Goal: Task Accomplishment & Management: Use online tool/utility

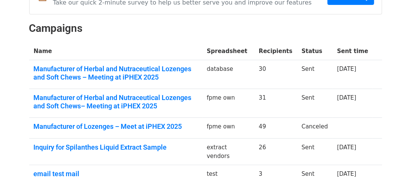
scroll to position [104, 0]
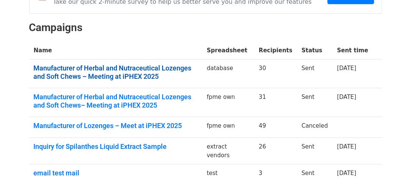
click at [186, 64] on link "Manufacturer of Herbal and Nutraceutical Lozenges and Soft Chews – Meeting at i…" at bounding box center [116, 72] width 164 height 16
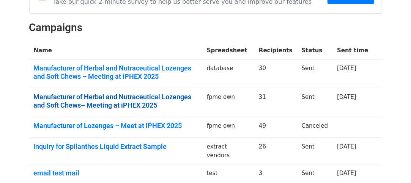
click at [120, 98] on link "Manufacturer of Herbal and Nutraceutical Lozenges and Soft Chews– Meeting at iP…" at bounding box center [116, 101] width 164 height 16
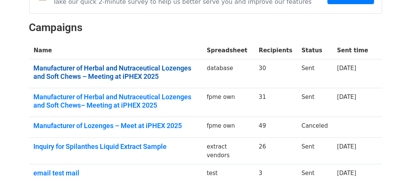
click at [89, 68] on link "Manufacturer of Herbal and Nutraceutical Lozenges and Soft Chews – Meeting at i…" at bounding box center [116, 72] width 164 height 16
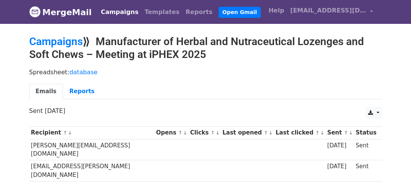
click at [186, 58] on h2 "Campaigns ⟫ Manufacturer of Herbal and Nutraceutical Lozenges and Soft Chews – …" at bounding box center [205, 47] width 353 height 25
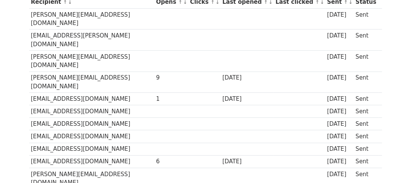
scroll to position [131, 0]
drag, startPoint x: 416, startPoint y: 30, endPoint x: 415, endPoint y: 69, distance: 39.1
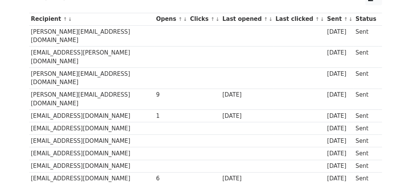
scroll to position [0, 0]
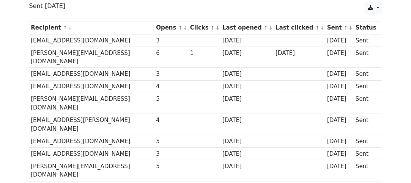
scroll to position [106, 0]
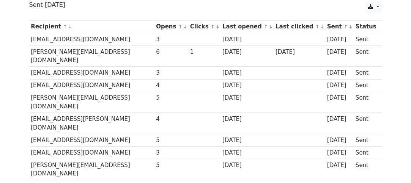
drag, startPoint x: 31, startPoint y: 38, endPoint x: 117, endPoint y: 38, distance: 85.8
click at [117, 38] on td "zyphars.accounts@zyphars.com" at bounding box center [91, 39] width 125 height 13
copy td "zyphars.accounts@zyphars.com"
drag, startPoint x: 31, startPoint y: 50, endPoint x: 94, endPoint y: 50, distance: 63.0
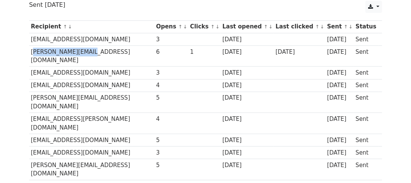
click at [94, 50] on td "mangesh@vamahw.com" at bounding box center [91, 56] width 125 height 21
copy td "mangesh@vamahw.com"
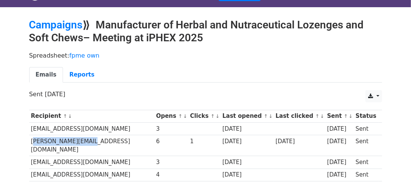
scroll to position [0, 0]
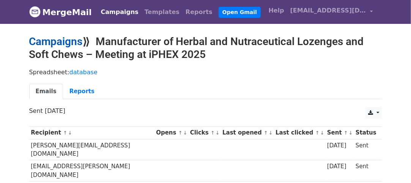
click at [48, 38] on link "Campaigns" at bounding box center [56, 41] width 54 height 13
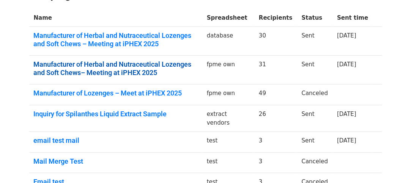
click at [124, 63] on link "Manufacturer of Herbal and Nutraceutical Lozenges and Soft Chews– Meeting at iP…" at bounding box center [116, 68] width 164 height 16
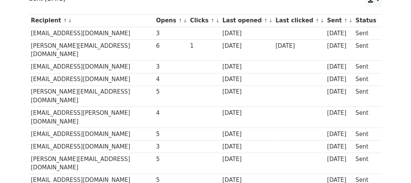
scroll to position [113, 0]
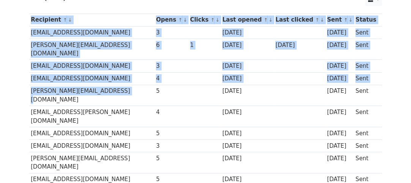
drag, startPoint x: 28, startPoint y: 80, endPoint x: 110, endPoint y: 74, distance: 82.2
click at [110, 85] on td "[PERSON_NAME][EMAIL_ADDRESS][DOMAIN_NAME]" at bounding box center [91, 95] width 125 height 21
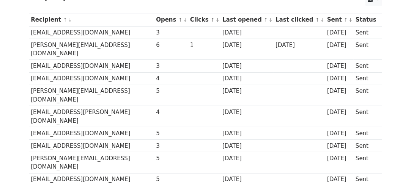
click at [56, 127] on td "[EMAIL_ADDRESS][DOMAIN_NAME]" at bounding box center [91, 133] width 125 height 13
